Goal: Task Accomplishment & Management: Complete application form

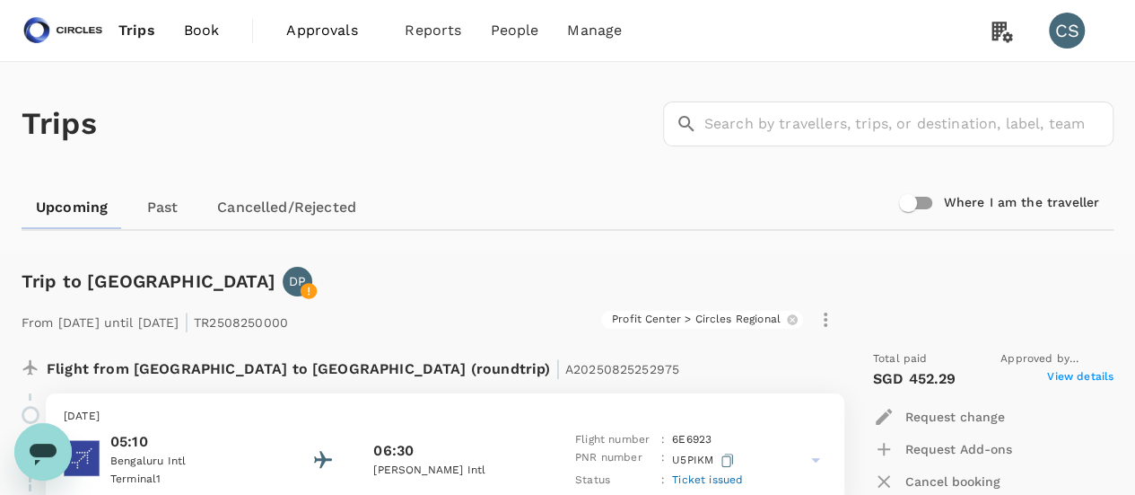
click at [212, 39] on span "Book" at bounding box center [202, 31] width 36 height 22
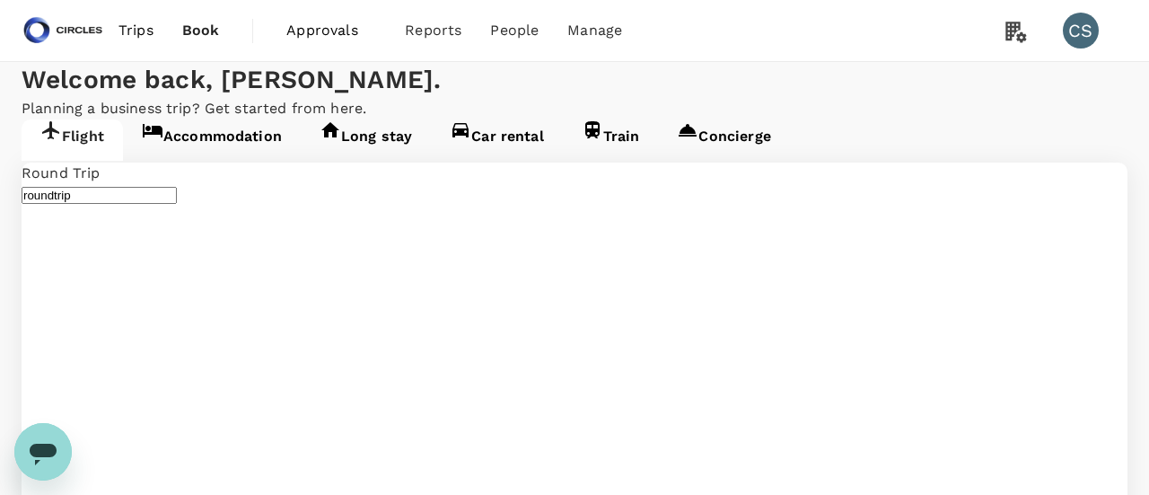
type input "[GEOGRAPHIC_DATA], [GEOGRAPHIC_DATA] (any)"
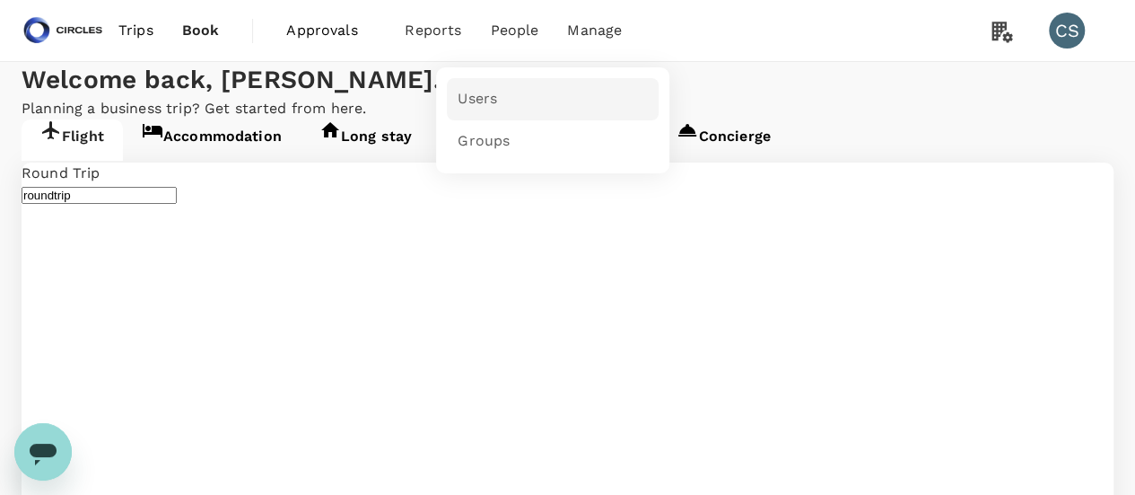
type input "[GEOGRAPHIC_DATA], [GEOGRAPHIC_DATA] (any)"
click at [477, 95] on span "Users" at bounding box center [477, 99] width 39 height 21
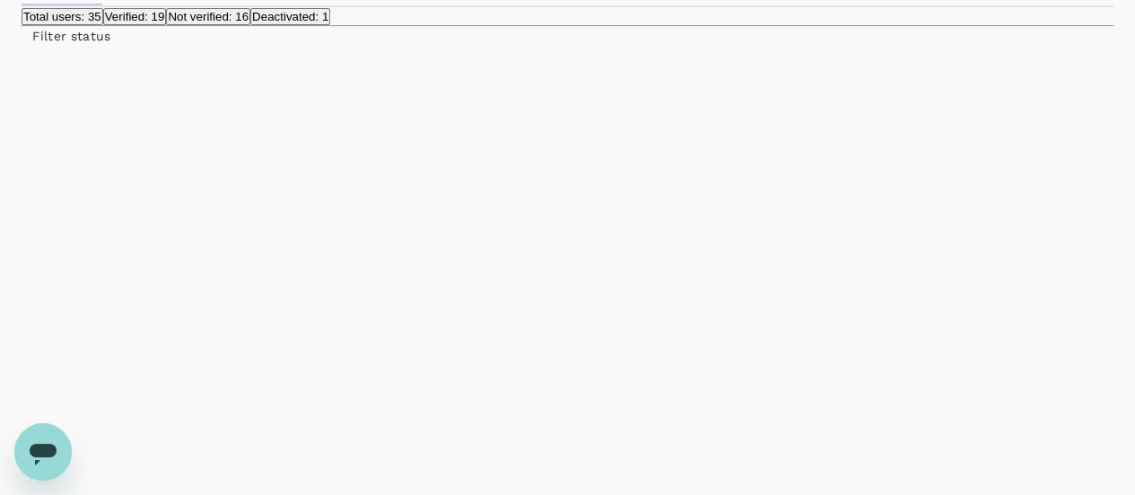
scroll to position [138, 0]
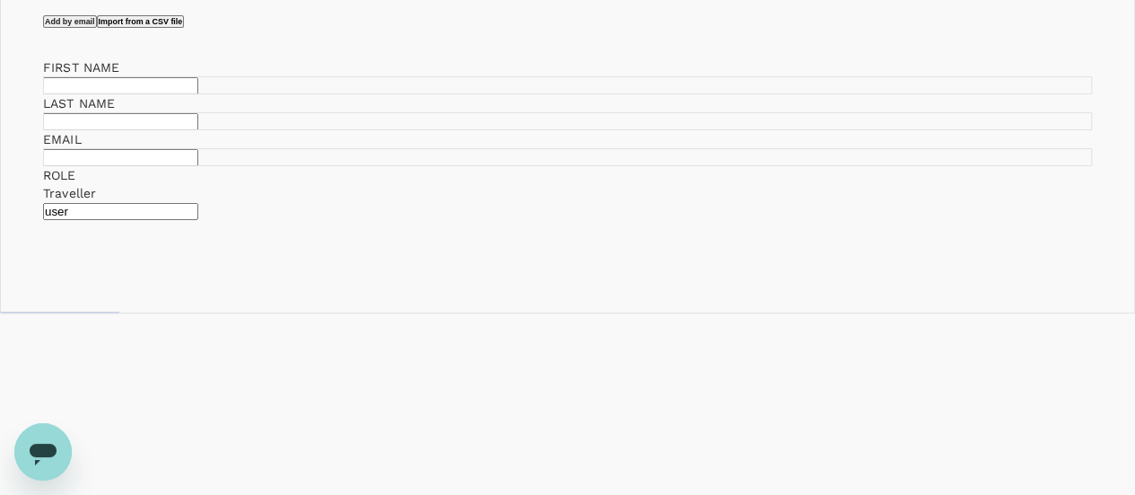
scroll to position [203, 0]
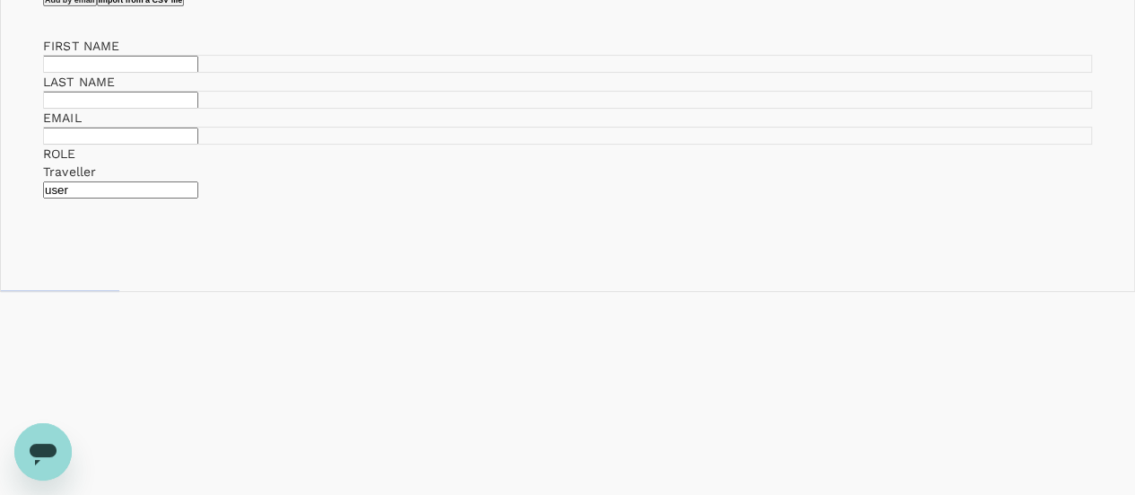
click at [198, 73] on input "text" at bounding box center [120, 64] width 155 height 17
paste input "[PERSON_NAME] [PERSON_NAME]"
type input "[PERSON_NAME] [PERSON_NAME]"
click at [198, 109] on input "text" at bounding box center [120, 100] width 155 height 17
paste input "[PERSON_NAME]"
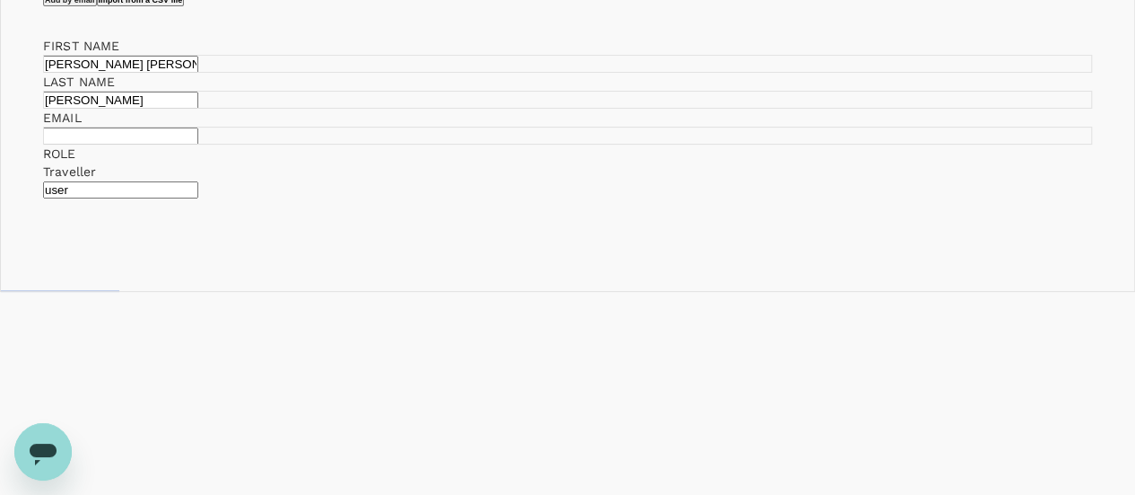
type input "[PERSON_NAME]"
click at [198, 144] on input "text" at bounding box center [120, 135] width 155 height 17
paste input "[EMAIL_ADDRESS][DOMAIN_NAME]"
type input "[EMAIL_ADDRESS][DOMAIN_NAME]"
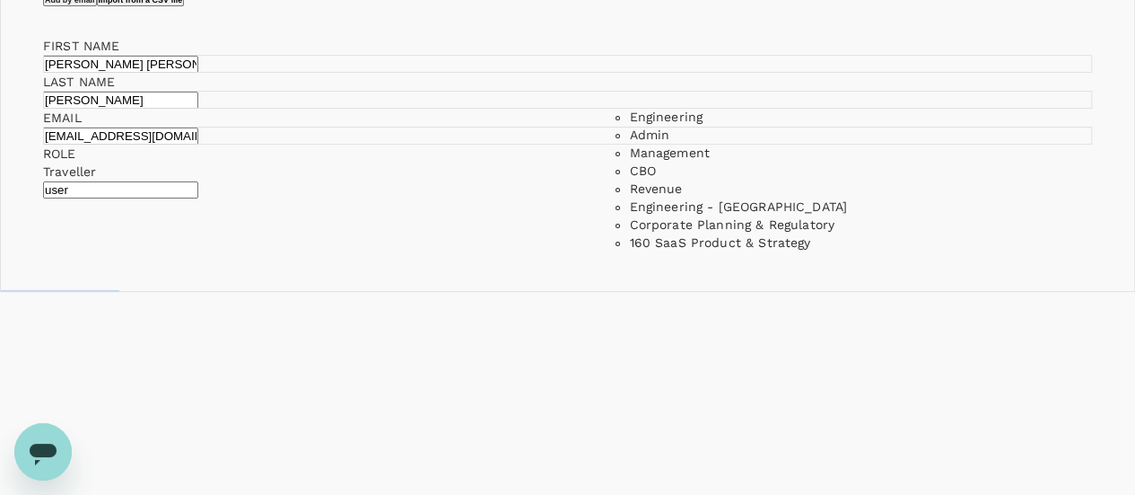
click at [737, 147] on li "Management" at bounding box center [757, 153] width 257 height 18
type input "Management"
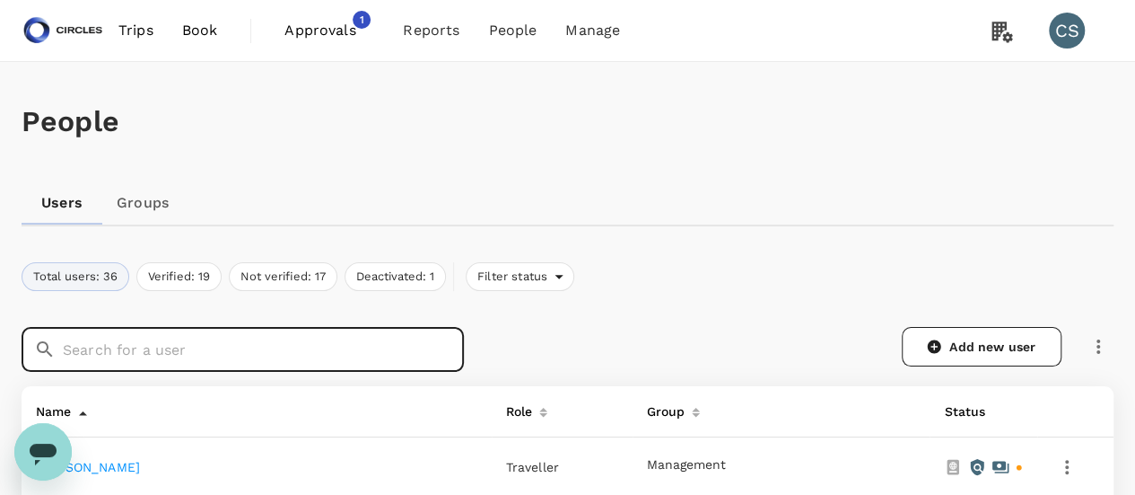
click at [141, 342] on input "text" at bounding box center [263, 349] width 401 height 45
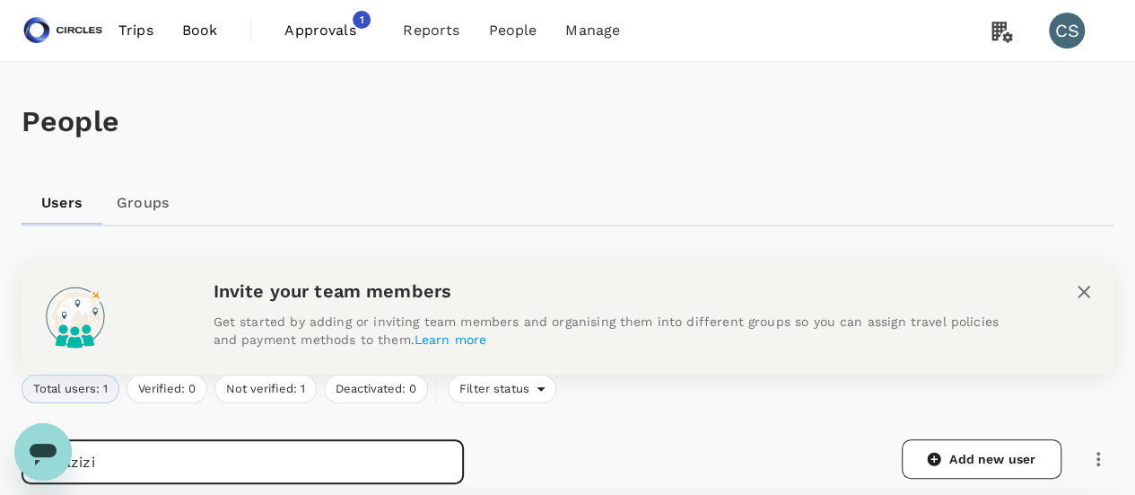
scroll to position [323, 0]
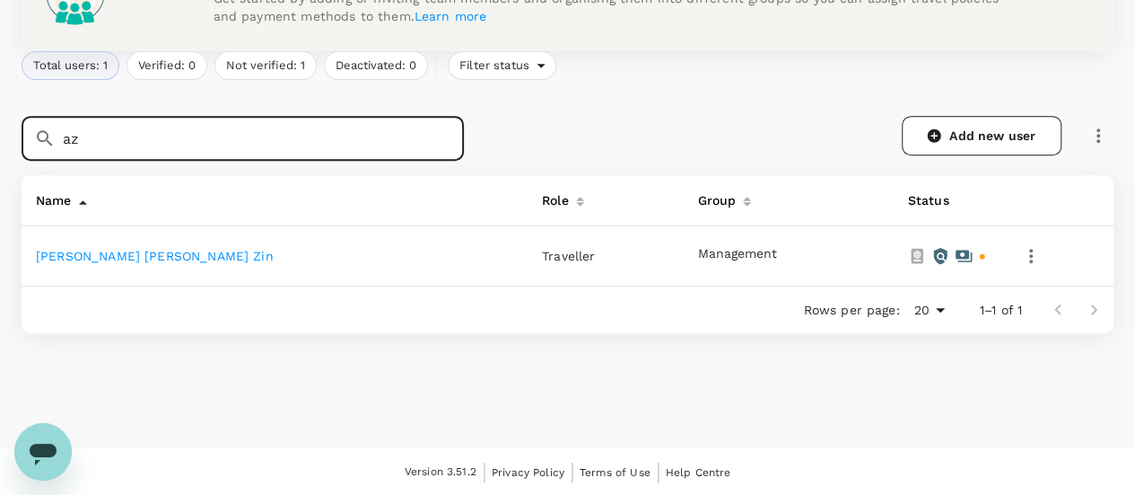
type input "a"
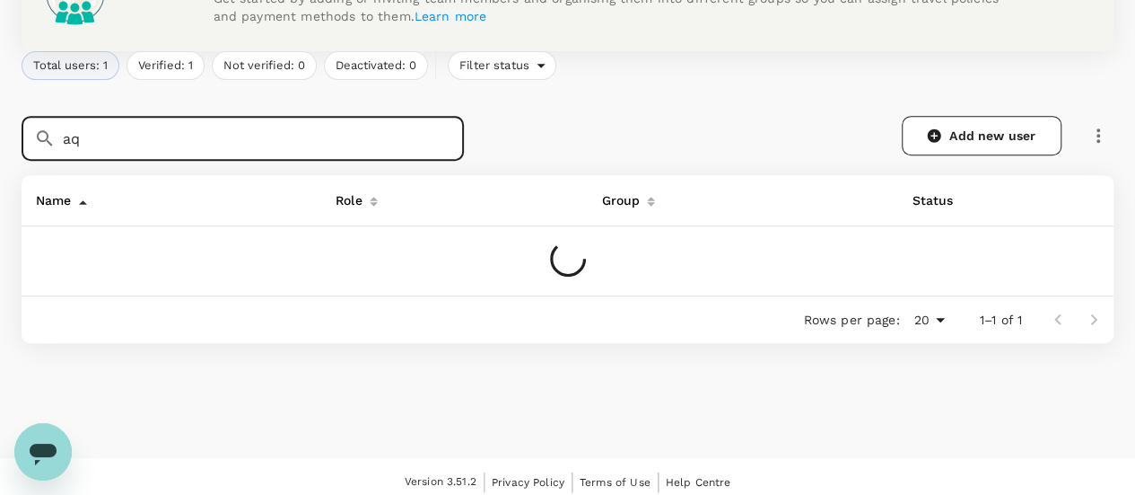
type input "a"
type input "s"
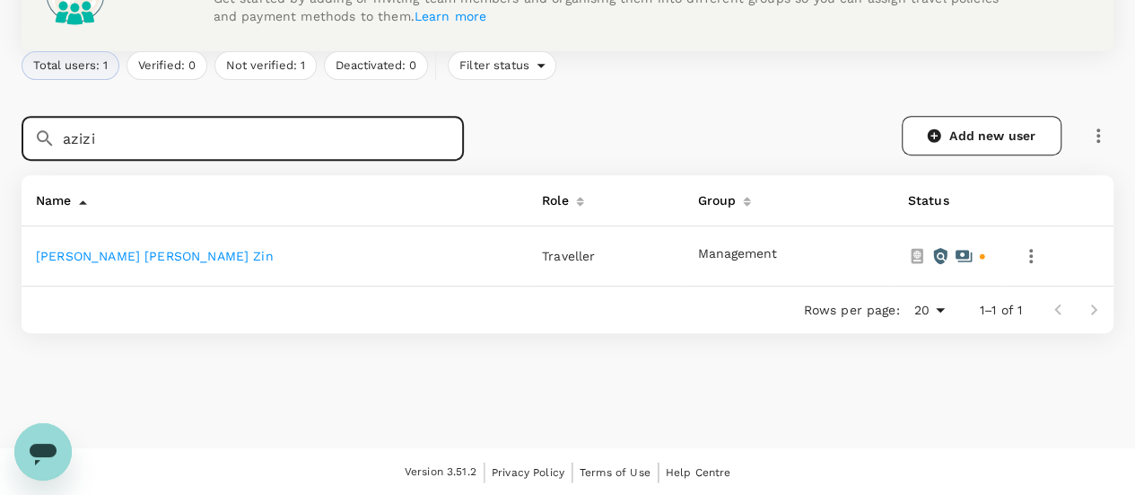
type input "azizi"
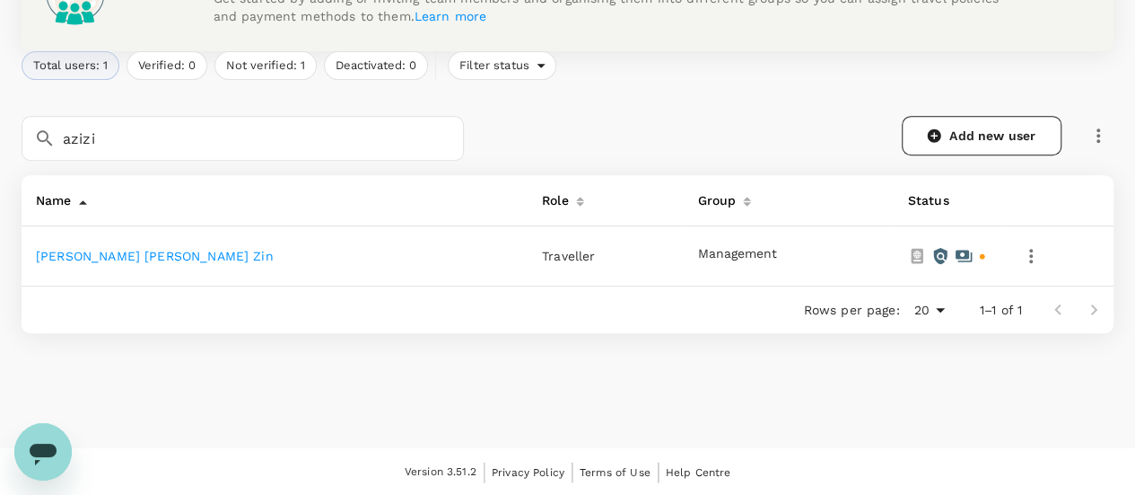
click at [100, 269] on td "Azizi Ratna Yulis Mohd Zin" at bounding box center [275, 256] width 506 height 60
click at [100, 261] on link "Azizi Ratna Yulis Mohd Zin" at bounding box center [155, 256] width 238 height 14
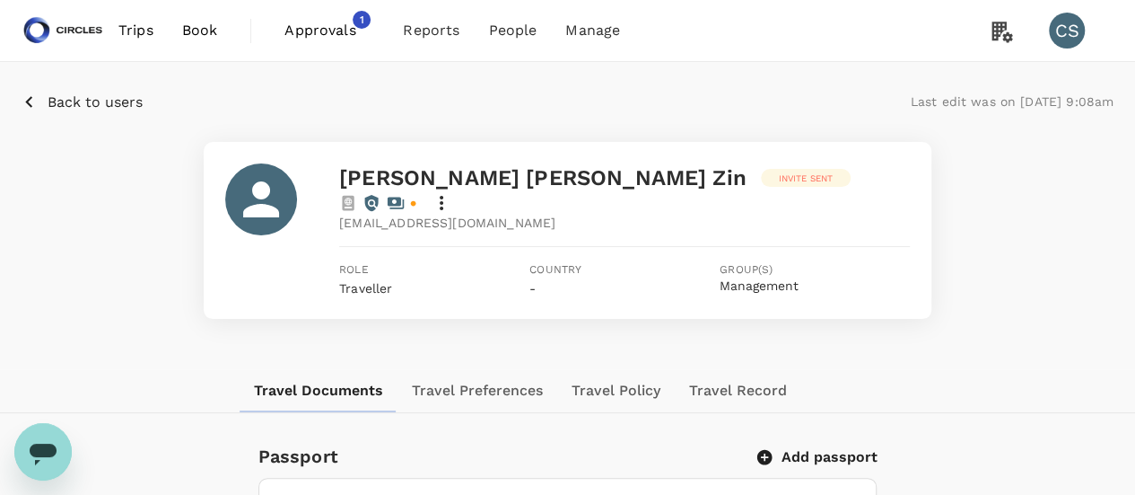
click at [914, 177] on div "Azizi Ratna Yulis Mohd Zin Invite sent azizi.mohd@circles.co Role Traveller Cou…" at bounding box center [568, 230] width 728 height 177
click at [452, 192] on icon at bounding box center [442, 203] width 22 height 22
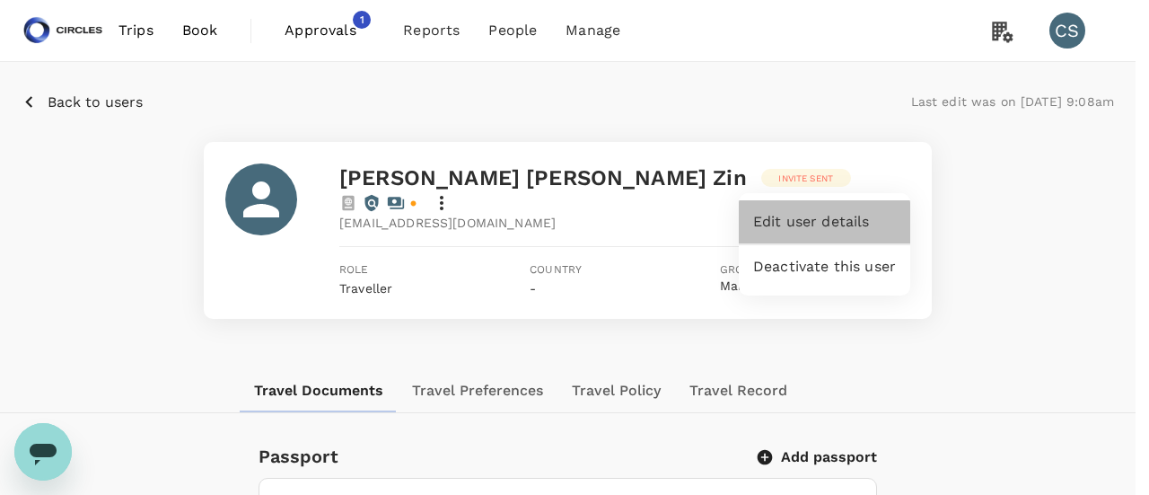
click at [808, 231] on span "Edit user details" at bounding box center [824, 222] width 143 height 22
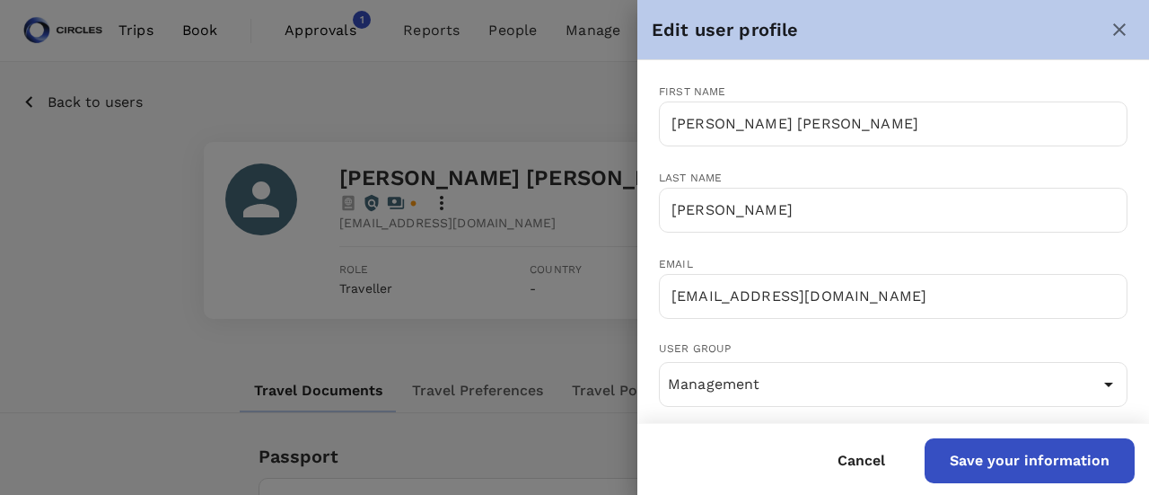
scroll to position [110, 0]
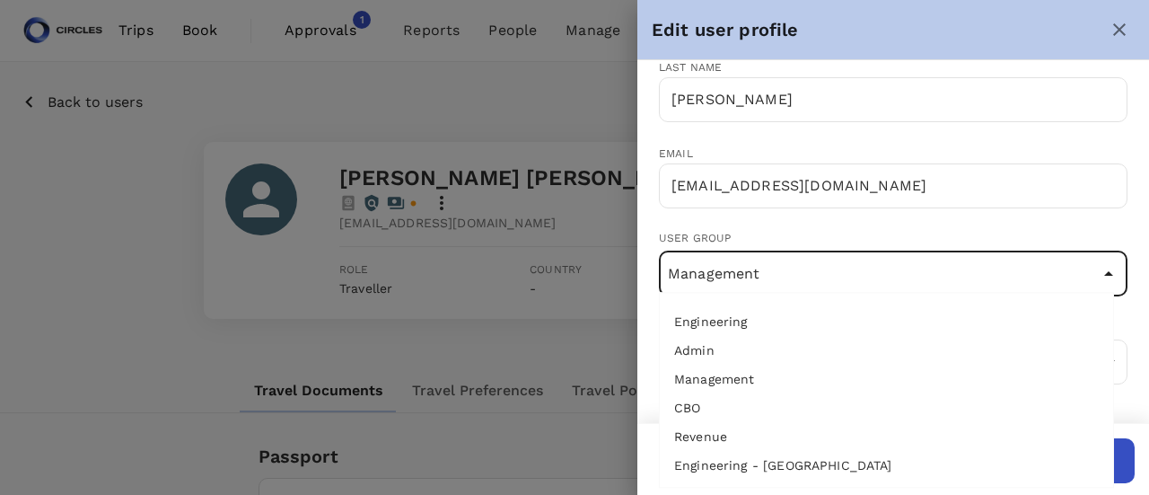
click at [822, 258] on input "Management" at bounding box center [893, 274] width 460 height 34
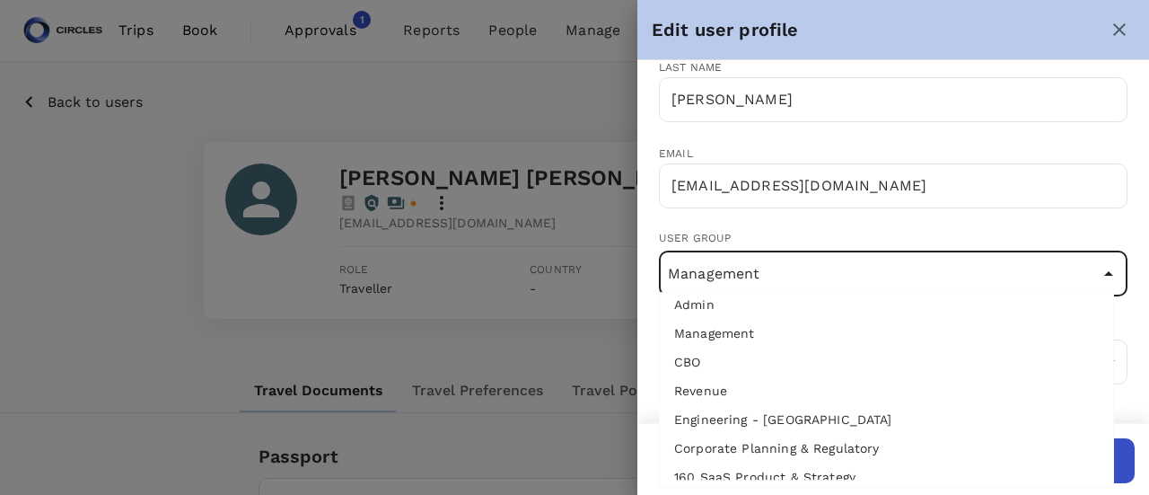
click at [735, 389] on li "Revenue" at bounding box center [886, 390] width 453 height 29
type input "Revenue"
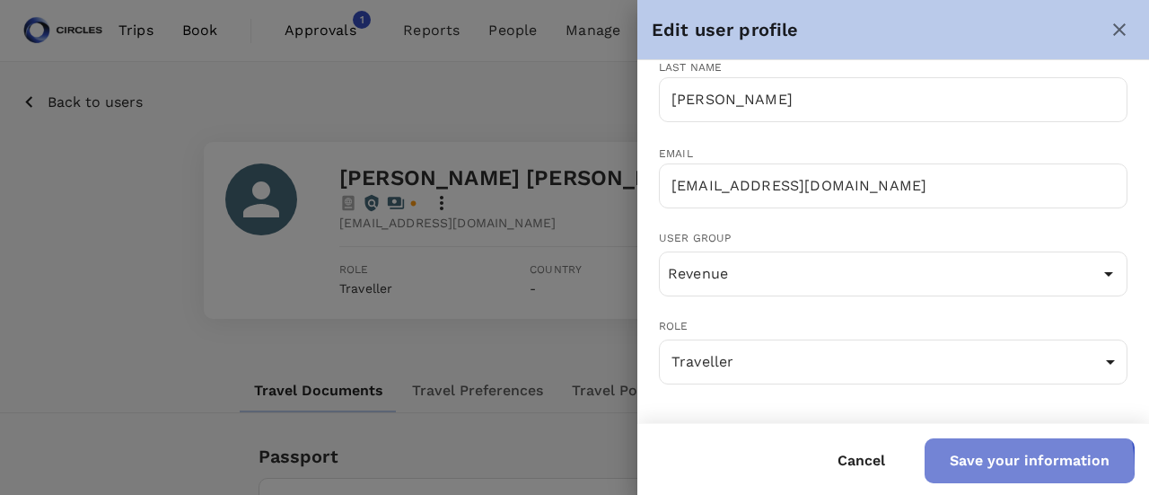
click at [1002, 468] on button "Save your information" at bounding box center [1029, 460] width 210 height 45
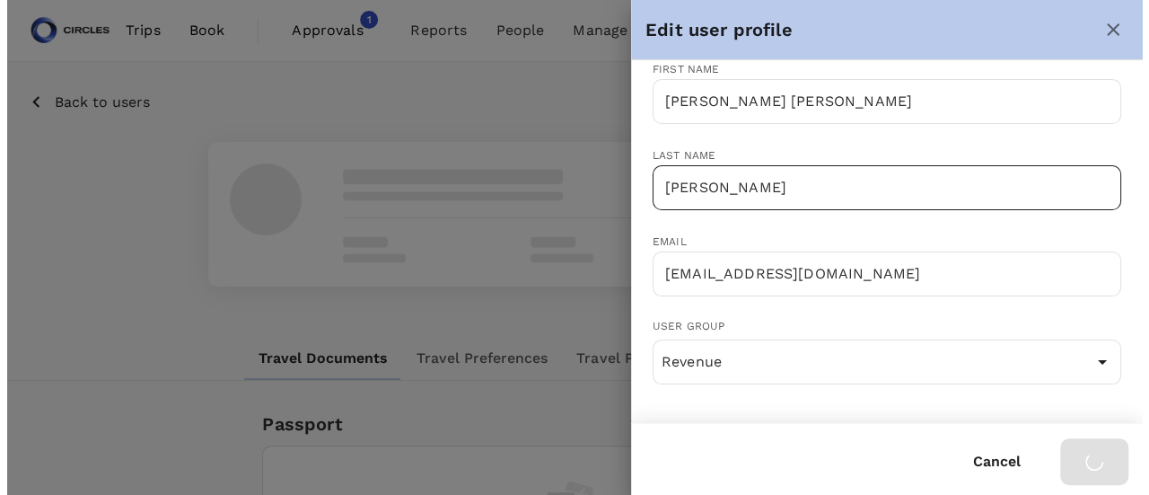
scroll to position [110, 0]
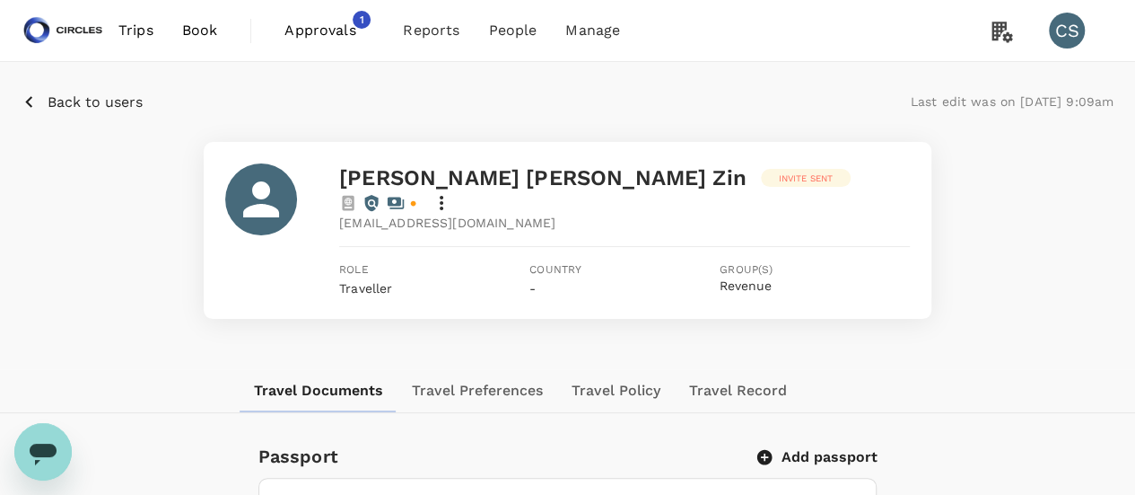
click at [452, 192] on icon at bounding box center [442, 203] width 22 height 22
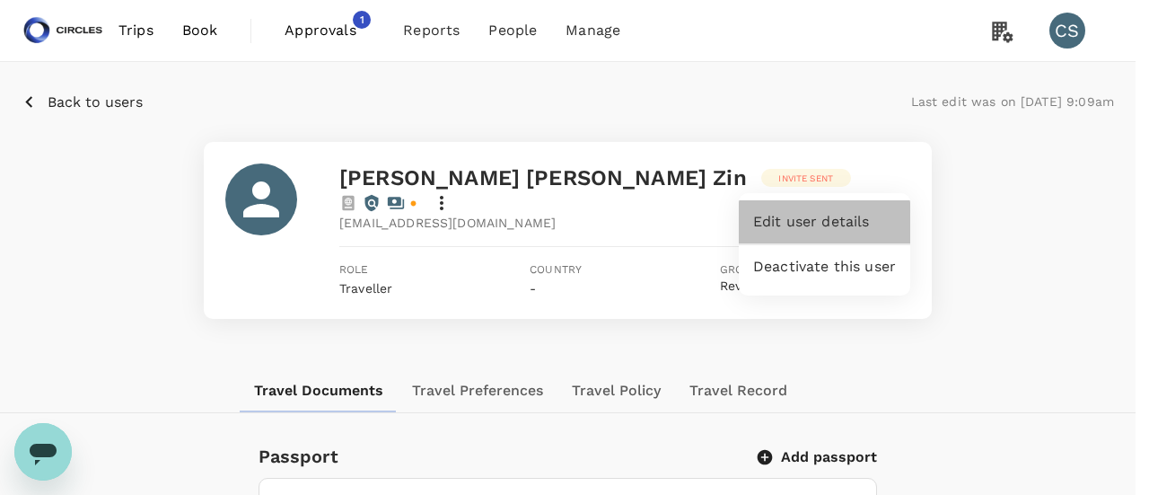
click at [841, 212] on span "Edit user details" at bounding box center [824, 222] width 143 height 22
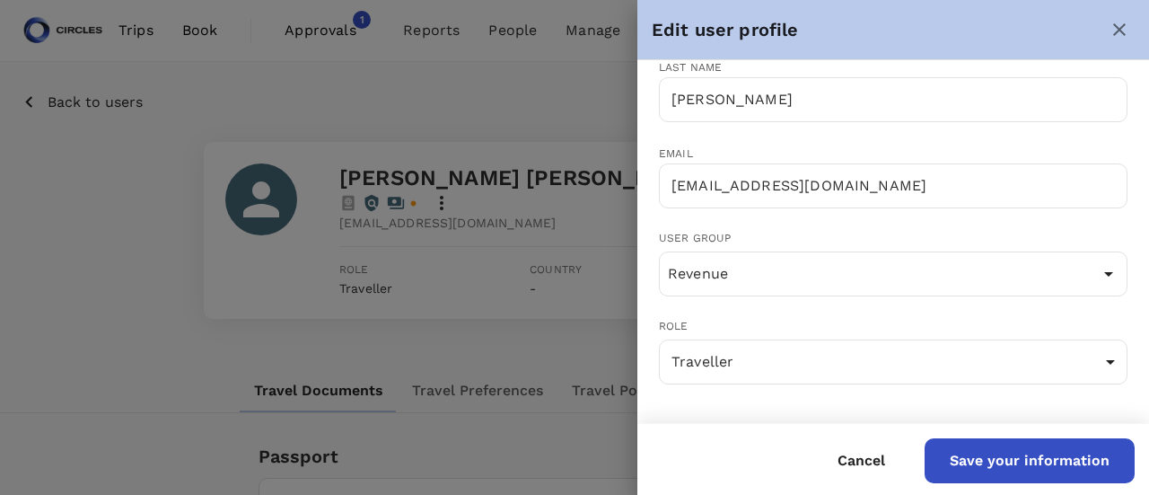
click at [836, 246] on div "User group Revenue ​" at bounding box center [893, 263] width 468 height 66
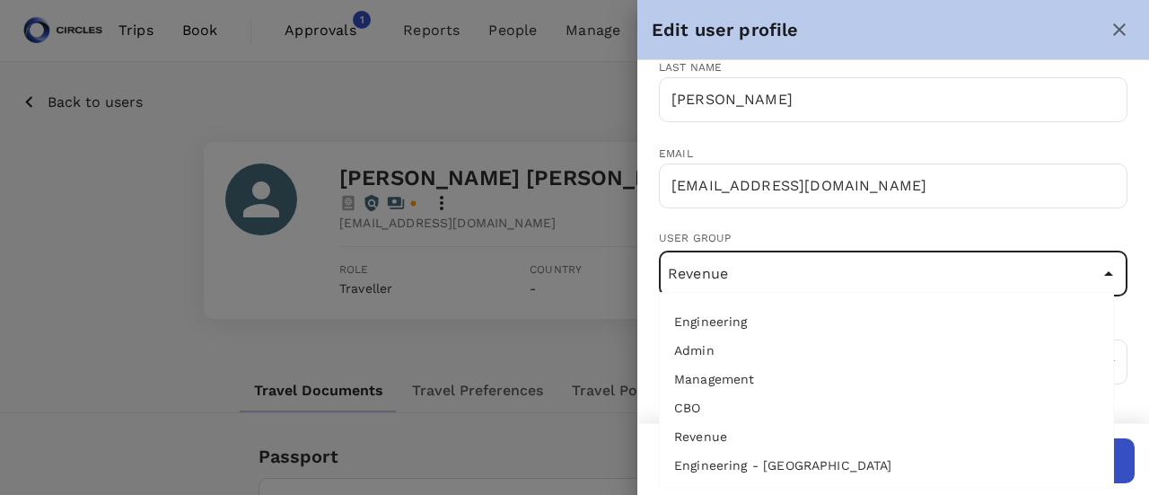
click at [831, 258] on input "Revenue" at bounding box center [893, 274] width 460 height 34
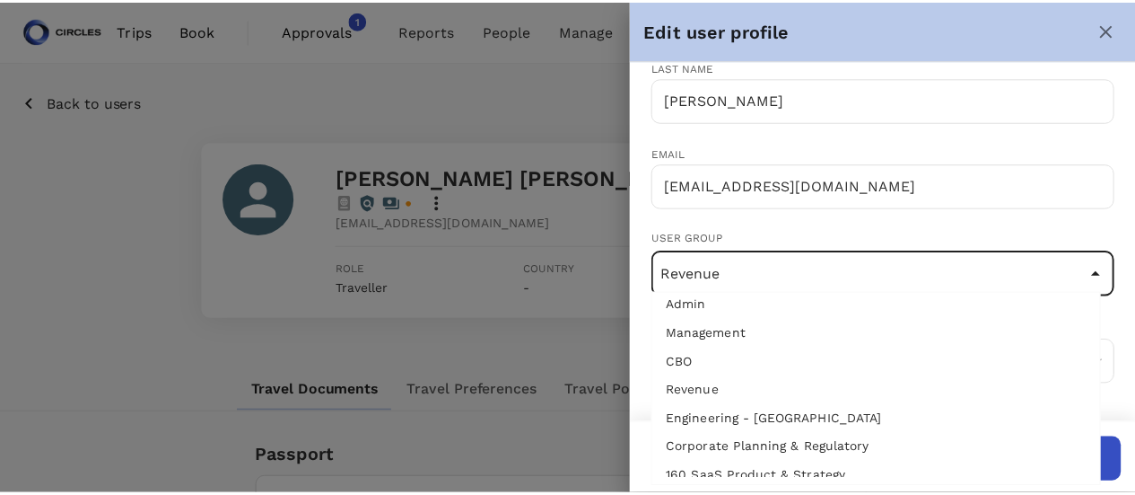
scroll to position [18, 0]
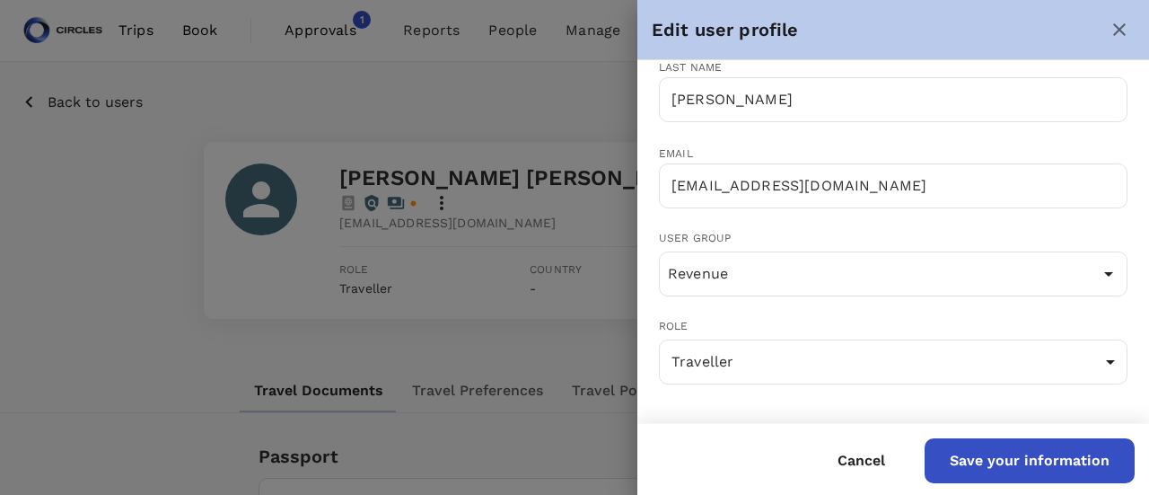
click at [1125, 341] on div "First name Azizi Ratna Yulis ​ Last name Mohd Zin ​ Email azizi.mohd@circles.co…" at bounding box center [893, 174] width 512 height 463
click at [869, 459] on button "Cancel" at bounding box center [861, 460] width 98 height 45
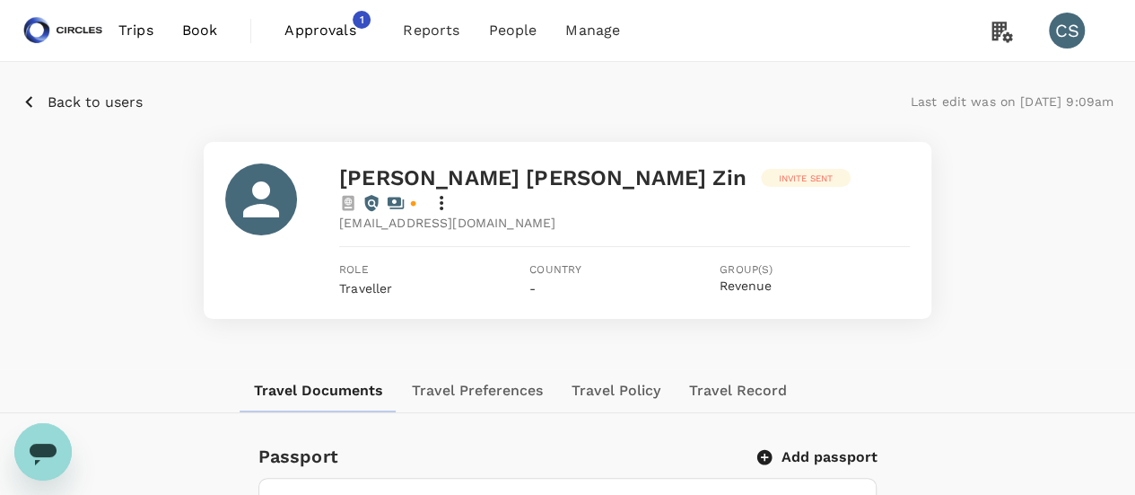
click at [969, 260] on div "Azizi Ratna Yulis Mohd Zin Invite sent azizi.mohd@circles.co Role Traveller Cou…" at bounding box center [568, 230] width 1092 height 177
click at [184, 10] on link "Book" at bounding box center [200, 30] width 65 height 61
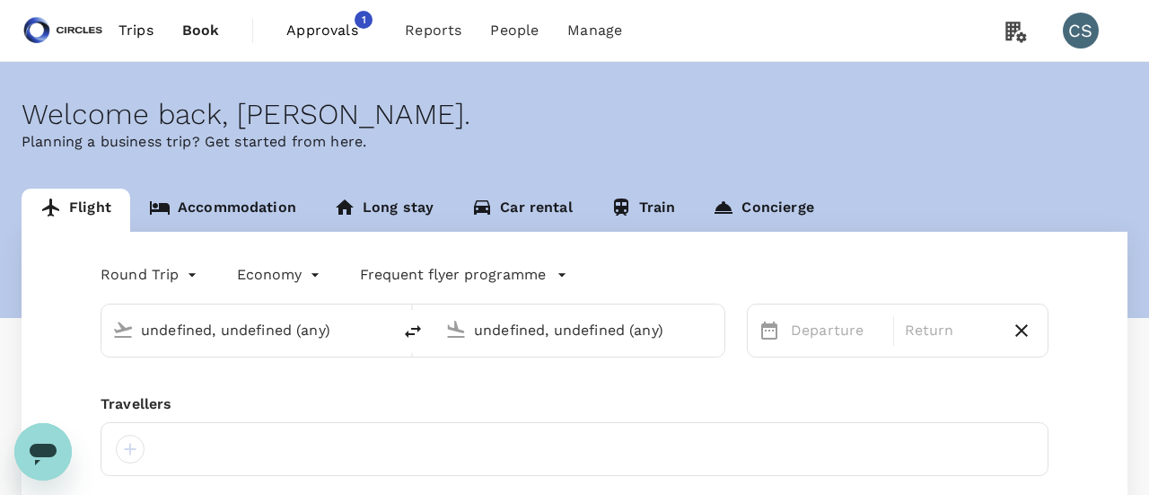
type input "[GEOGRAPHIC_DATA], [GEOGRAPHIC_DATA] (any)"
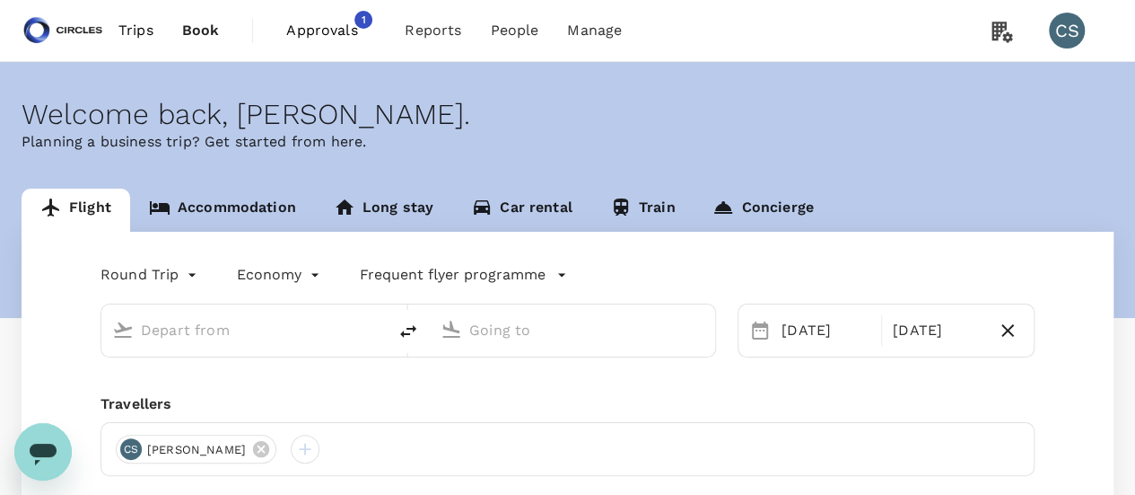
type input "[GEOGRAPHIC_DATA], [GEOGRAPHIC_DATA] (any)"
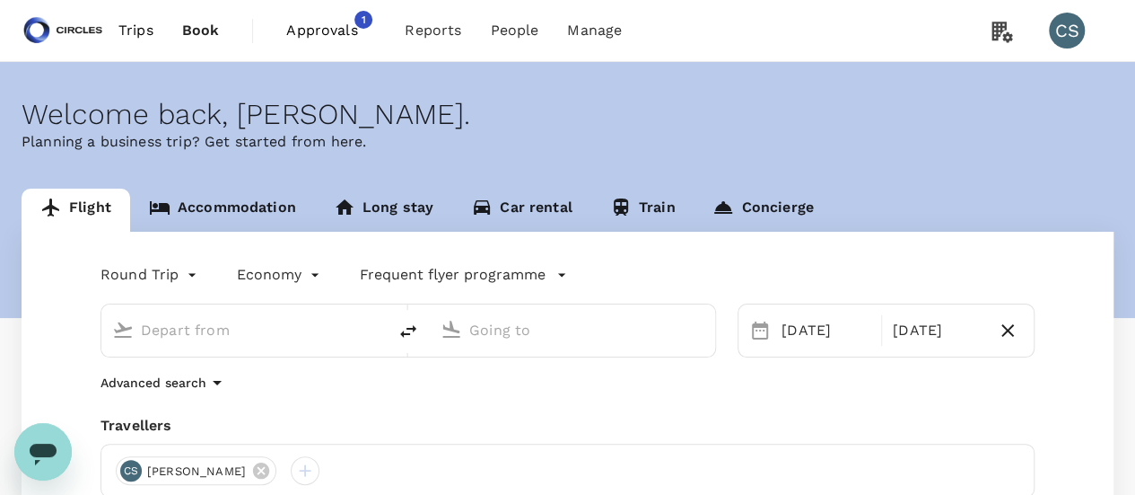
type input "[GEOGRAPHIC_DATA], [GEOGRAPHIC_DATA] (any)"
